Goal: Transaction & Acquisition: Book appointment/travel/reservation

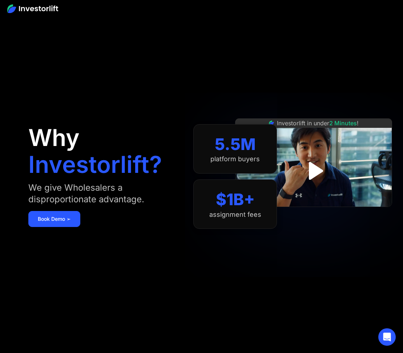
click at [306, 172] on img "open lightbox" at bounding box center [313, 171] width 32 height 32
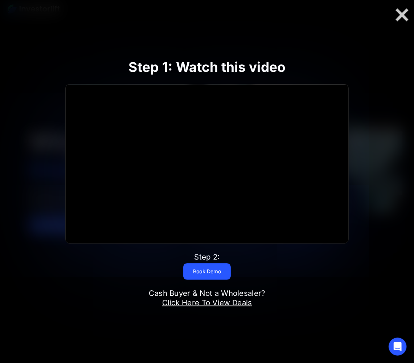
scroll to position [1, 0]
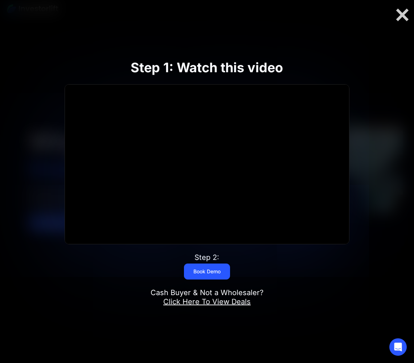
click at [402, 17] on div at bounding box center [402, 14] width 23 height 15
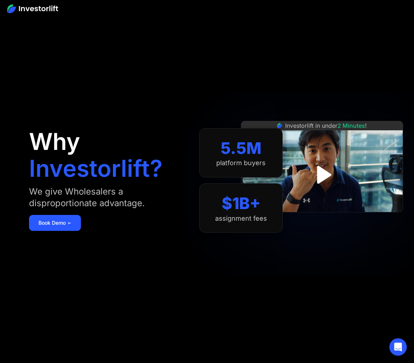
click at [328, 165] on img "open lightbox" at bounding box center [322, 174] width 32 height 32
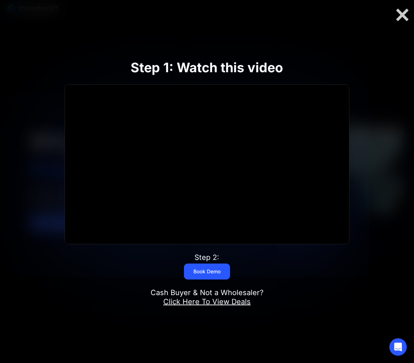
click at [216, 261] on div "Step 2:" at bounding box center [207, 257] width 25 height 9
click at [211, 266] on link "Book Demo" at bounding box center [207, 272] width 46 height 16
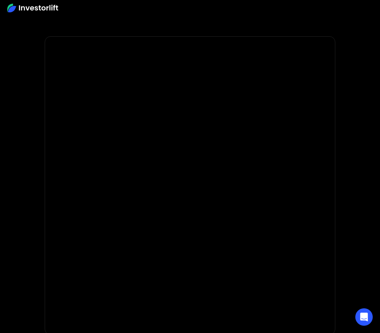
click at [25, 12] on img at bounding box center [32, 8] width 51 height 9
click at [9, 14] on div at bounding box center [190, 8] width 380 height 16
click at [360, 322] on div "Open Intercom Messenger" at bounding box center [363, 316] width 17 height 17
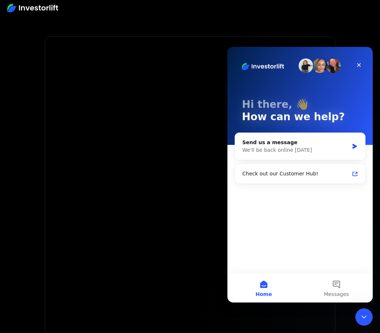
click at [376, 312] on body "* Important: Investorlift requires a minimum investment of $2,000 to join. * * …" at bounding box center [190, 217] width 380 height 435
click at [362, 313] on icon "Close Intercom Messenger" at bounding box center [363, 317] width 9 height 9
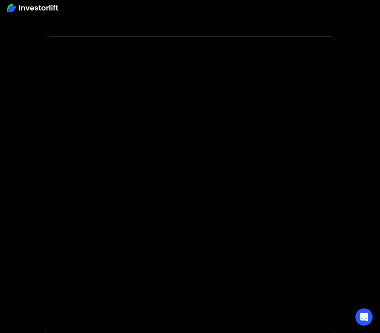
click at [356, 317] on div "Open Intercom Messenger" at bounding box center [364, 317] width 24 height 24
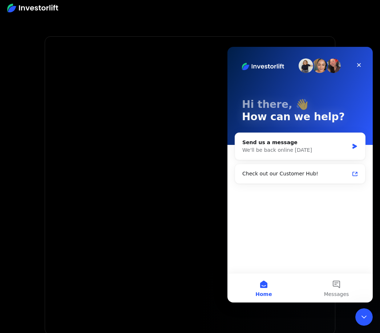
click at [323, 171] on div "Check out our Customer Hub!" at bounding box center [295, 174] width 107 height 8
